Goal: Find specific page/section: Find specific page/section

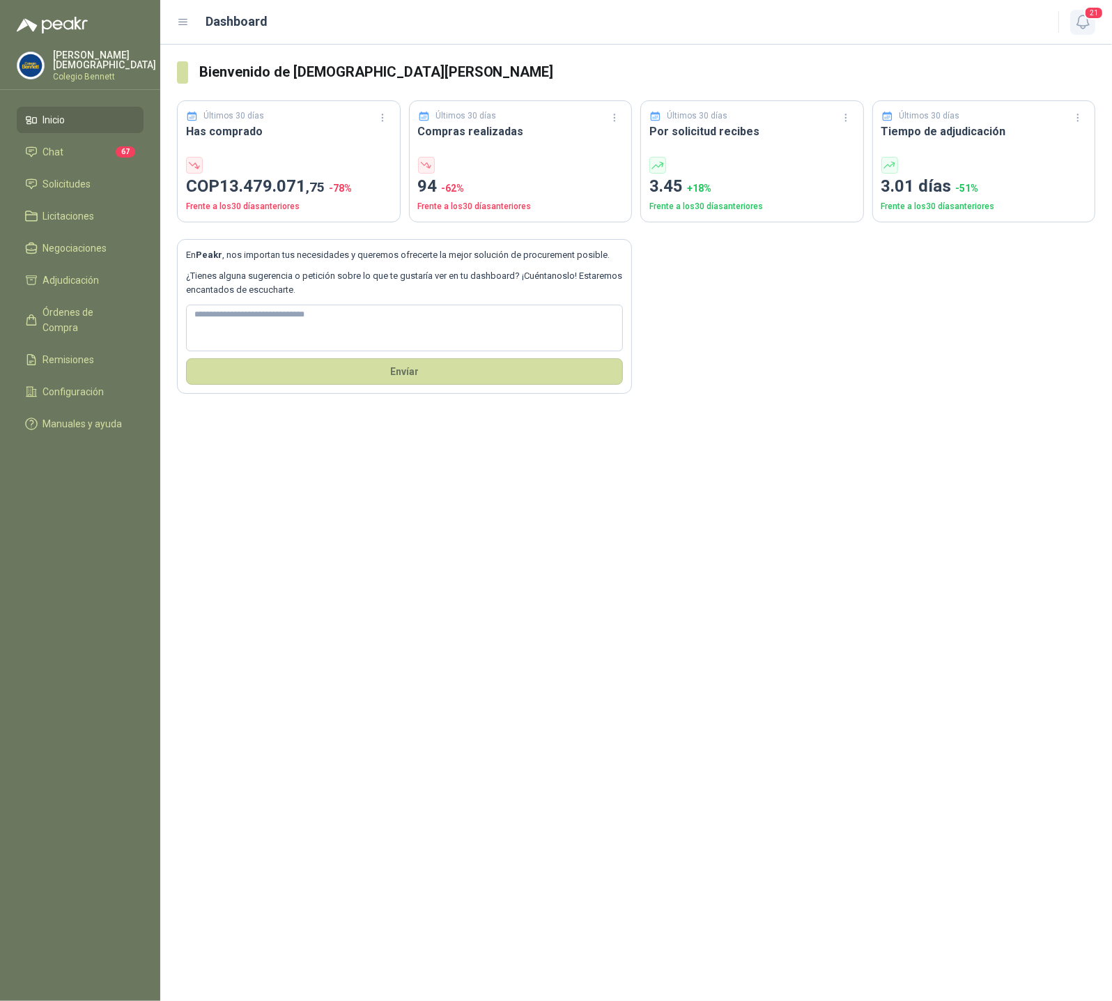
click at [1085, 22] on icon "button" at bounding box center [1083, 21] width 17 height 17
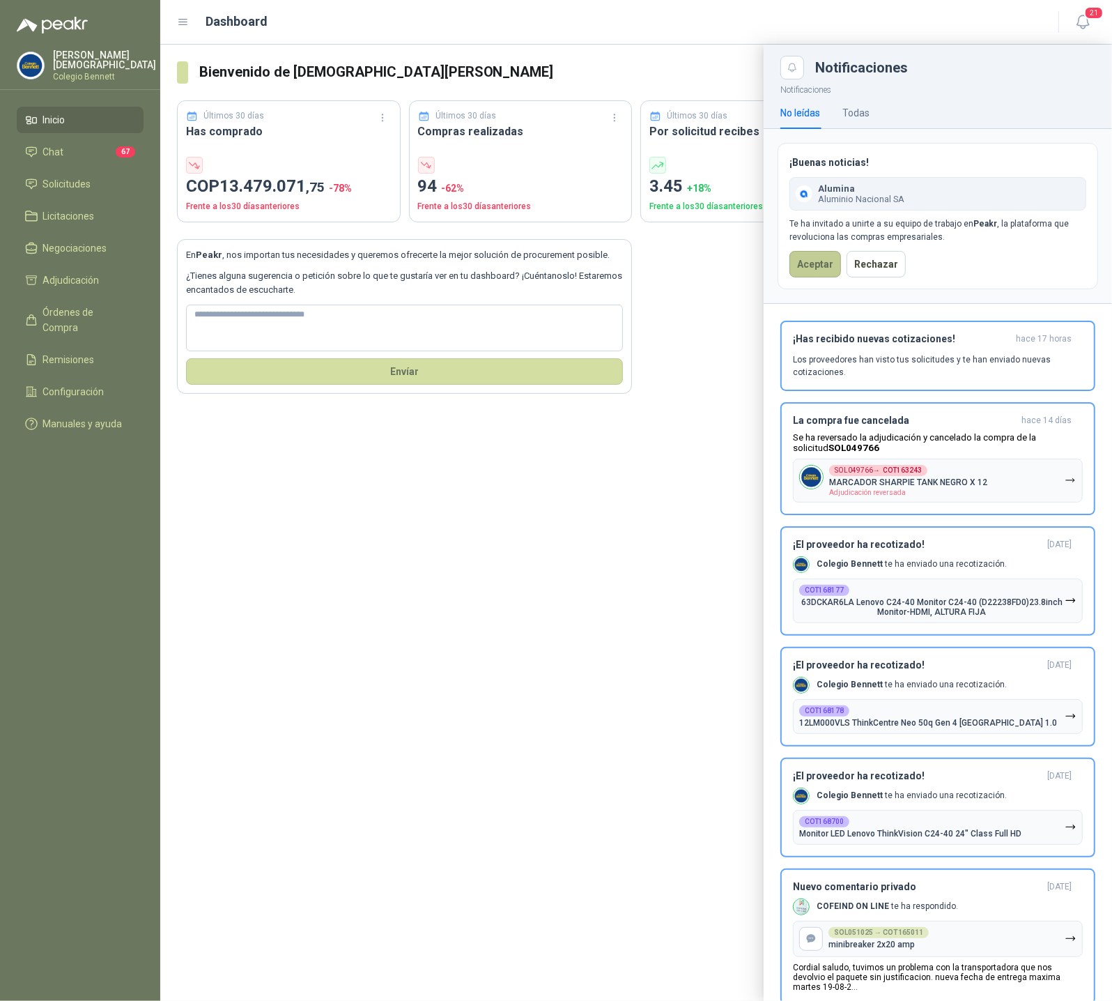
click at [800, 269] on button "Aceptar" at bounding box center [816, 264] width 52 height 26
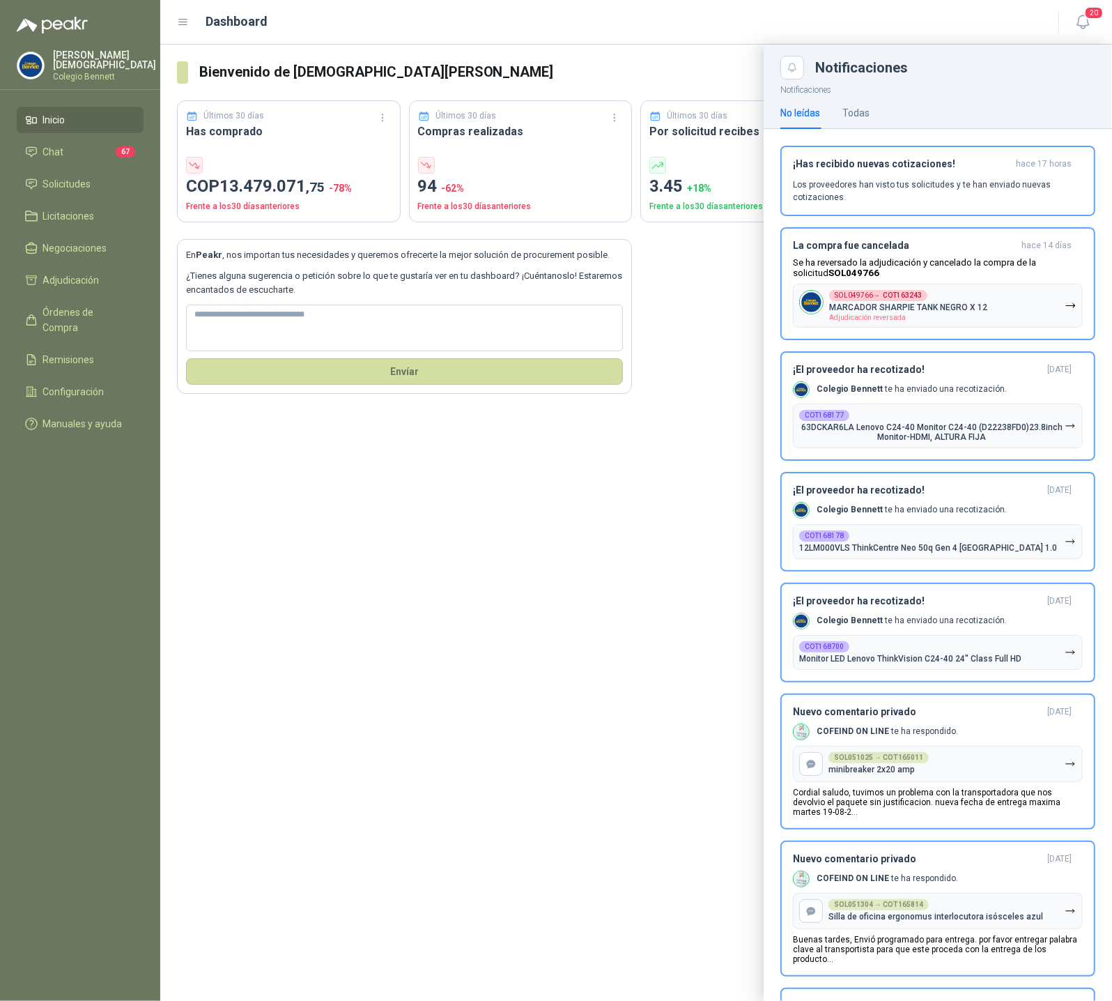
click at [84, 54] on p "[PERSON_NAME]" at bounding box center [104, 60] width 103 height 20
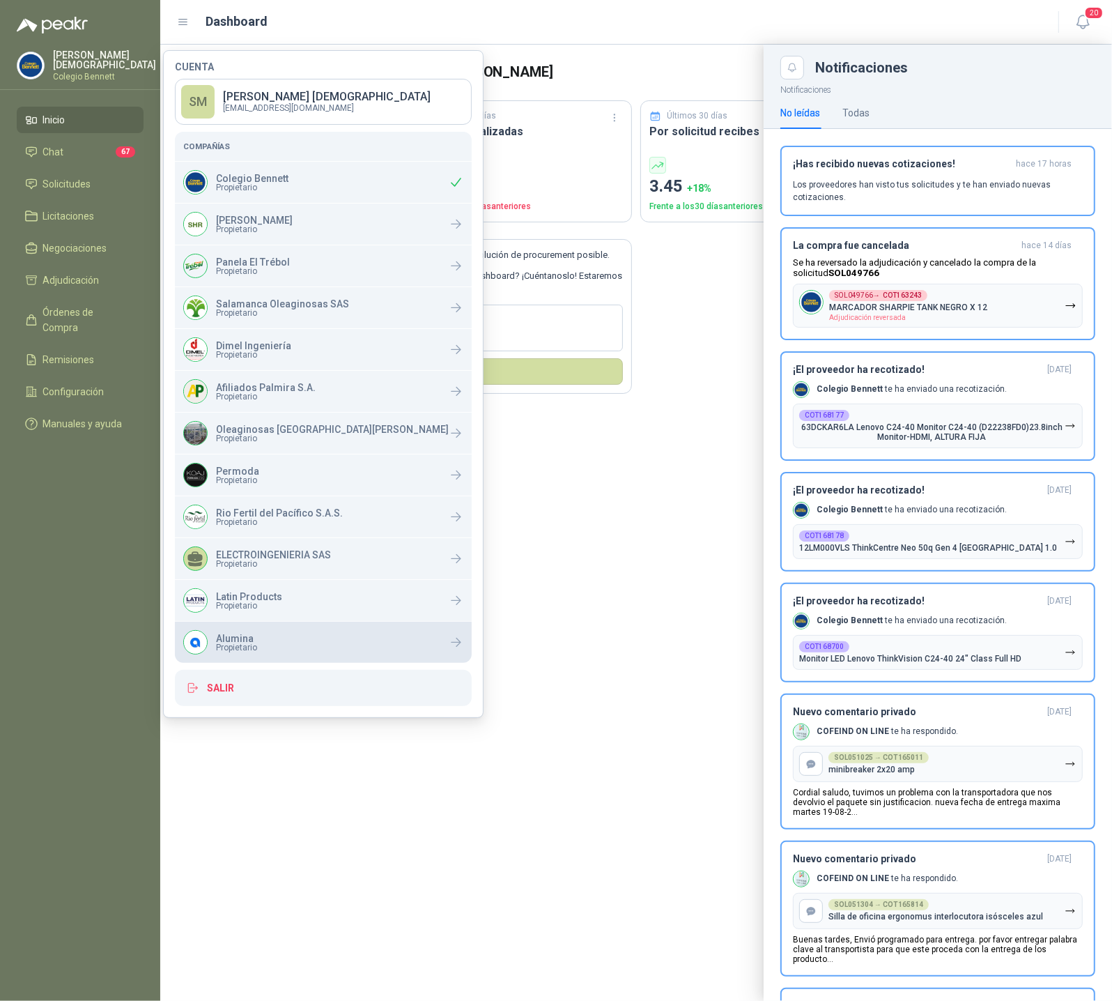
click at [245, 638] on p "Alumina" at bounding box center [236, 638] width 41 height 10
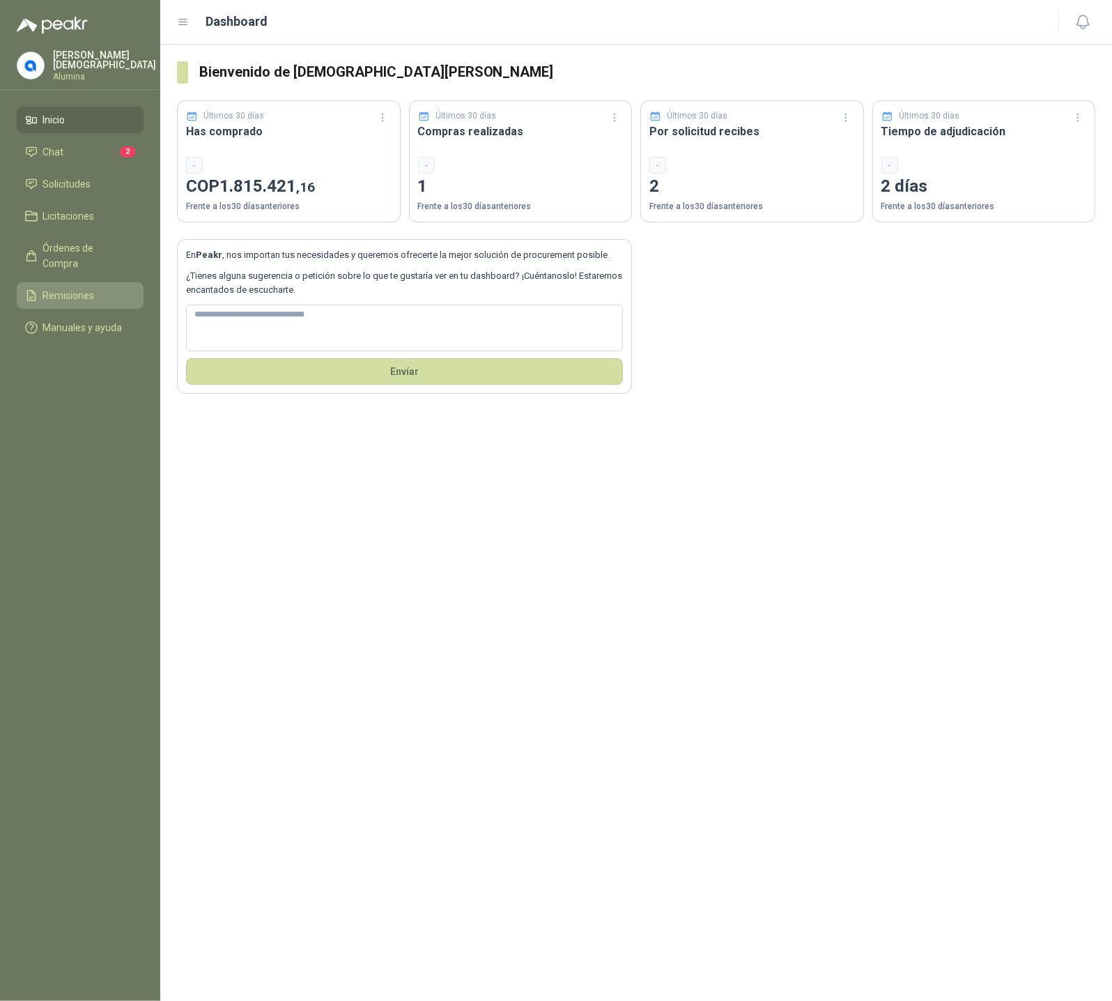
click at [79, 288] on span "Remisiones" at bounding box center [69, 295] width 52 height 15
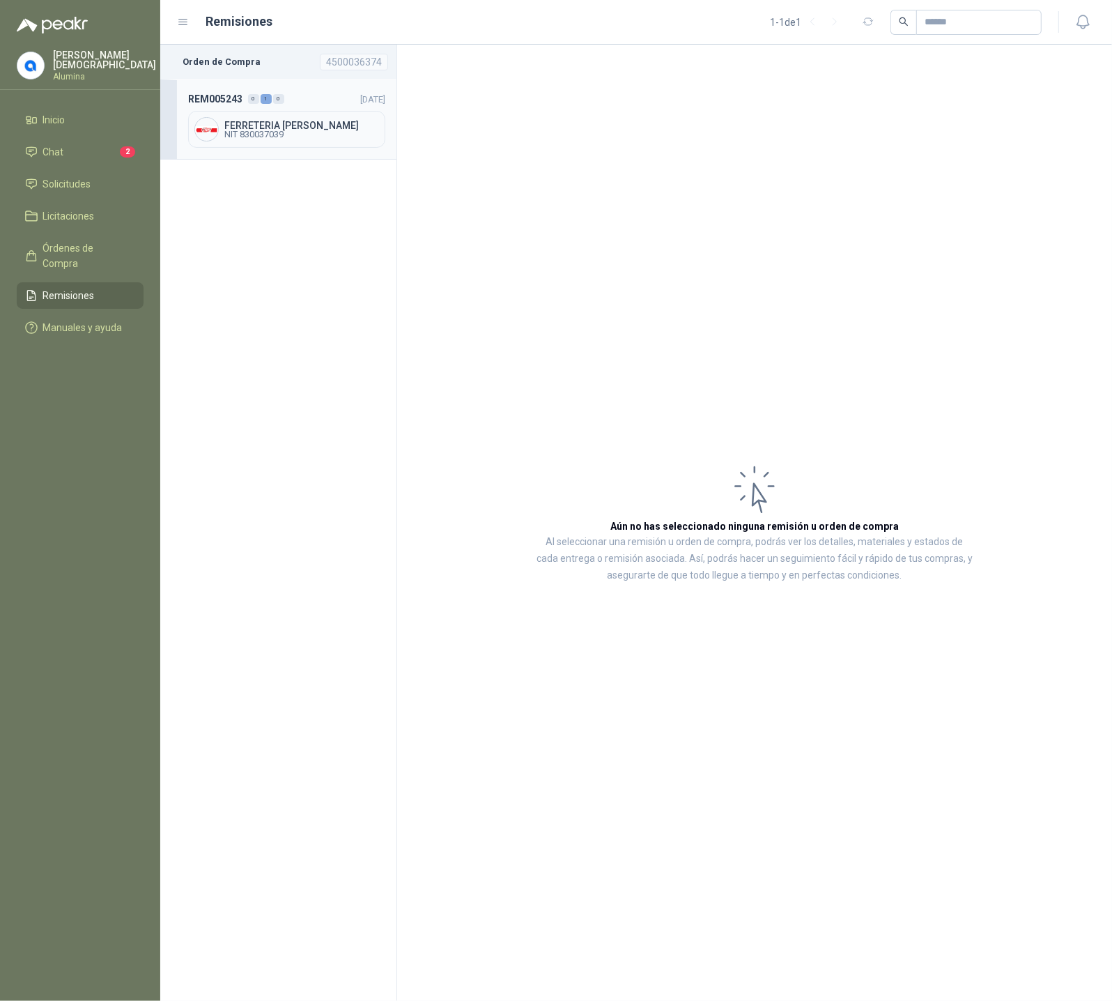
click at [282, 124] on span "FERRETERIA [PERSON_NAME]" at bounding box center [301, 126] width 155 height 10
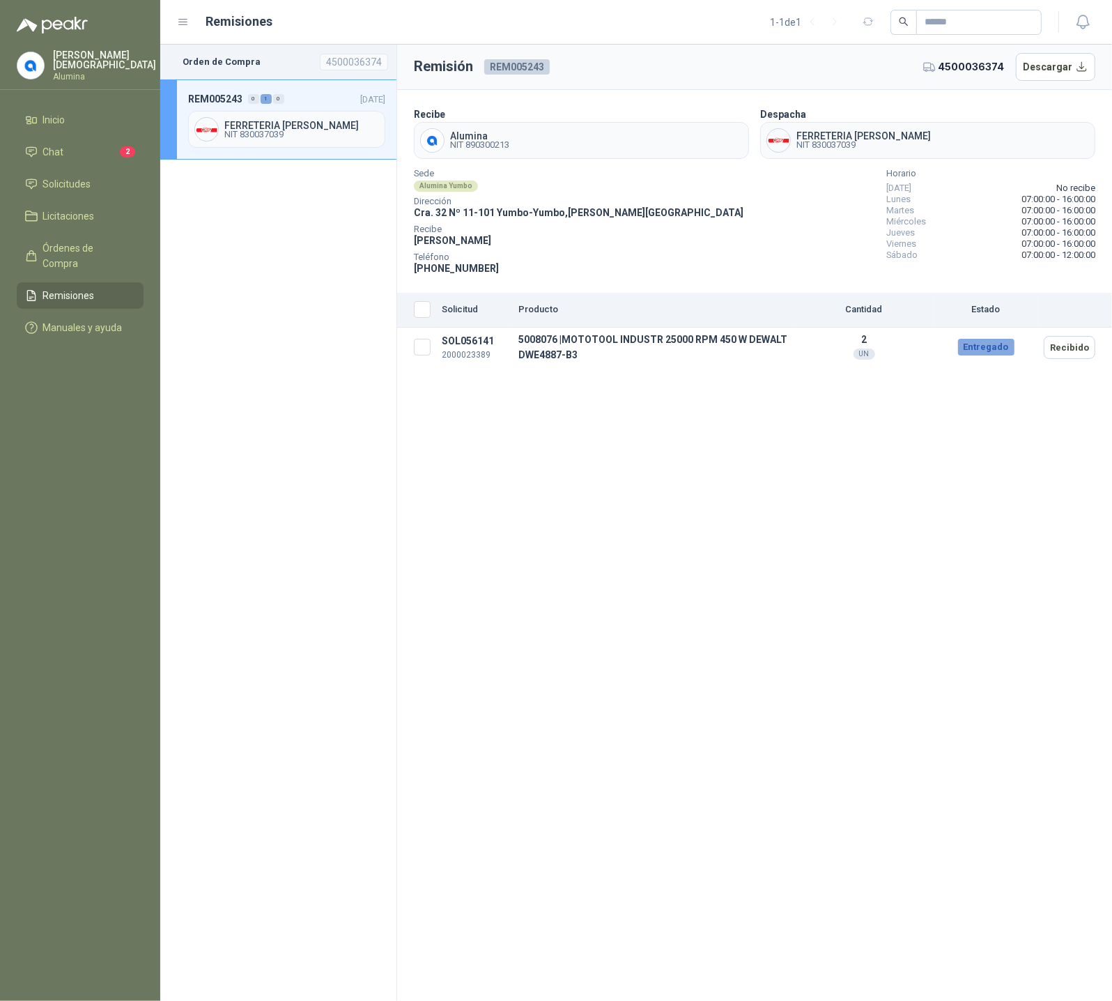
click at [71, 60] on p "[PERSON_NAME]" at bounding box center [104, 60] width 103 height 20
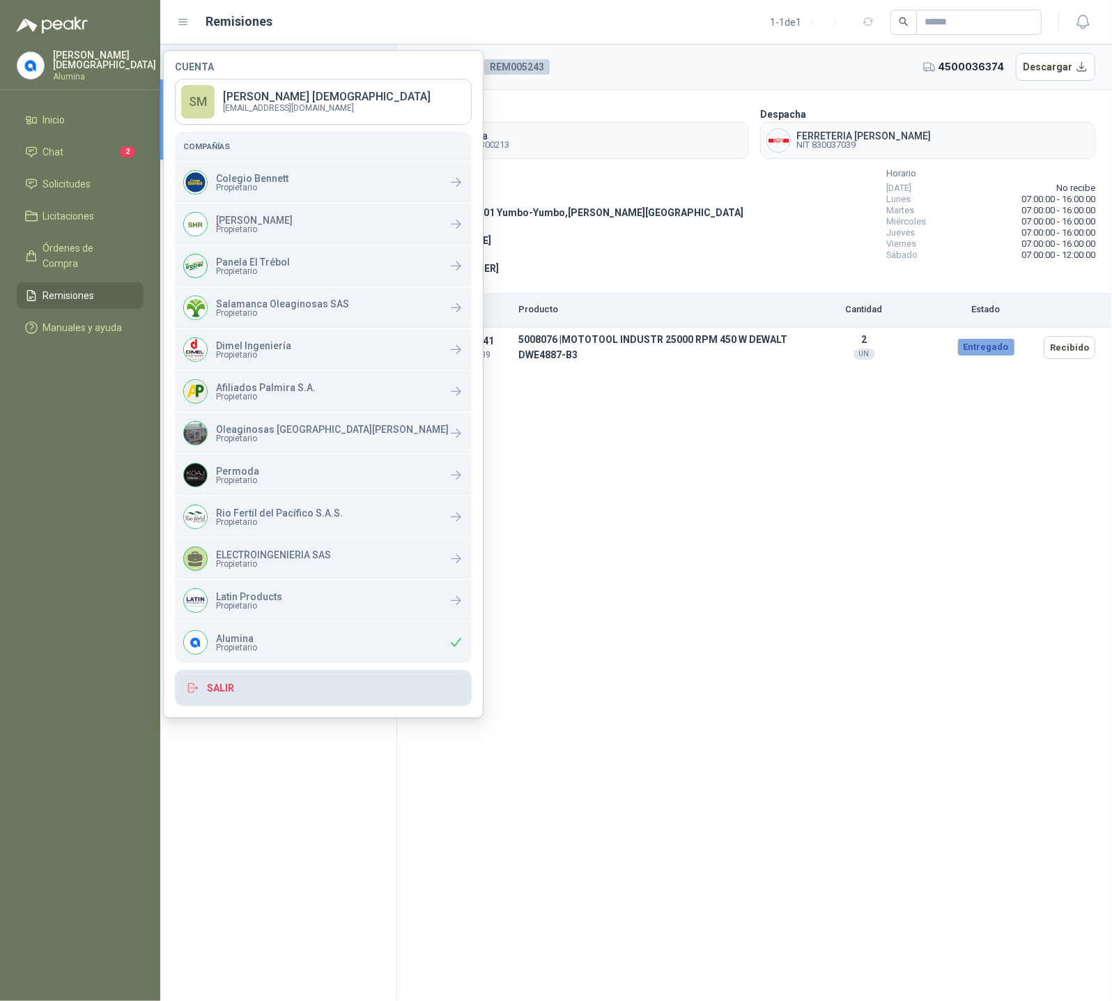
click at [224, 686] on button "Salir" at bounding box center [323, 688] width 297 height 36
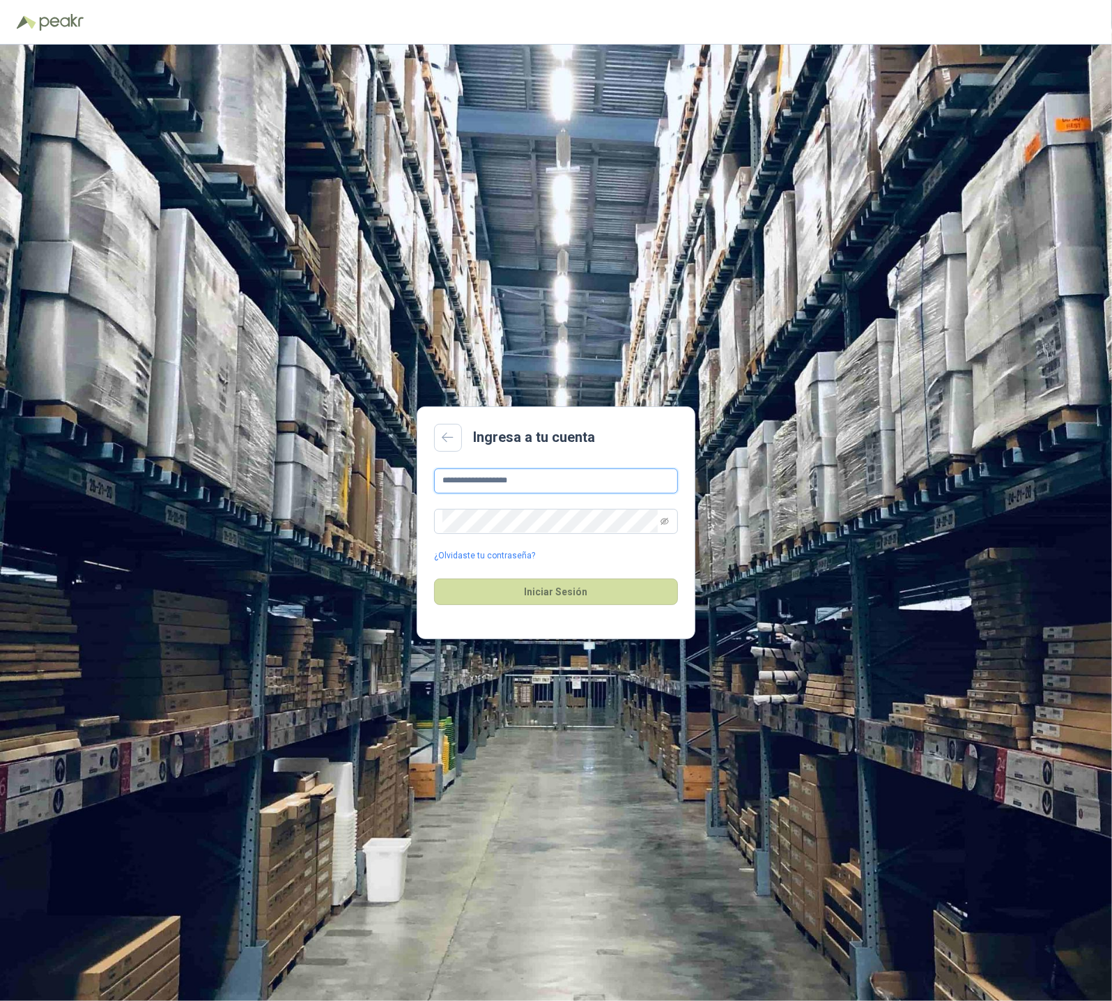
click at [560, 470] on input "**********" at bounding box center [556, 480] width 244 height 25
type input "**********"
click at [562, 591] on button "Iniciar Sesión" at bounding box center [556, 591] width 244 height 26
